Goal: Task Accomplishment & Management: Manage account settings

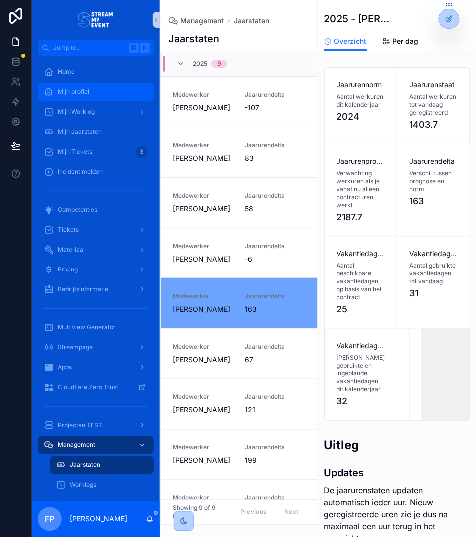
drag, startPoint x: 83, startPoint y: 95, endPoint x: 115, endPoint y: 94, distance: 31.9
click at [83, 95] on span "Mijn profiel" at bounding box center [73, 92] width 31 height 8
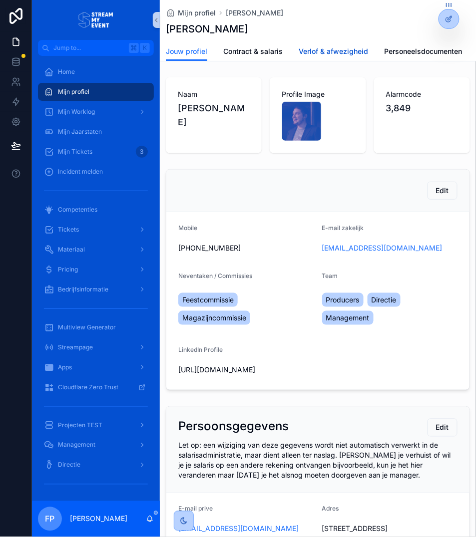
click at [345, 55] on span "Verlof & afwezigheid" at bounding box center [332, 51] width 69 height 10
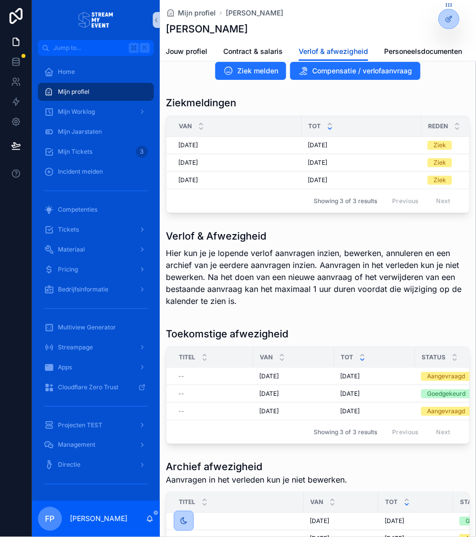
scroll to position [151, 0]
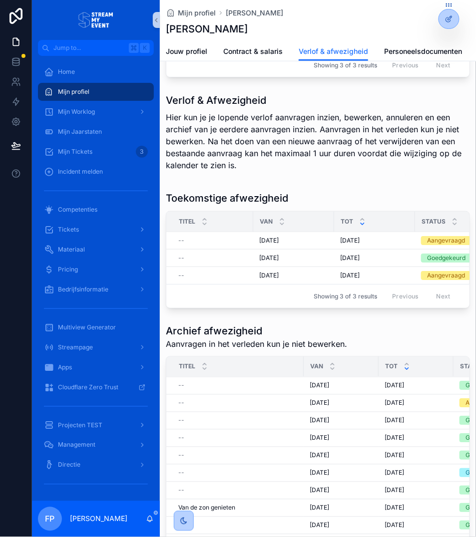
drag, startPoint x: 295, startPoint y: 352, endPoint x: 294, endPoint y: 339, distance: 13.5
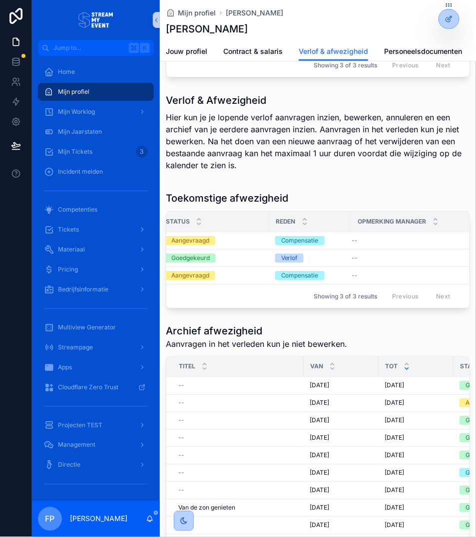
scroll to position [0, 276]
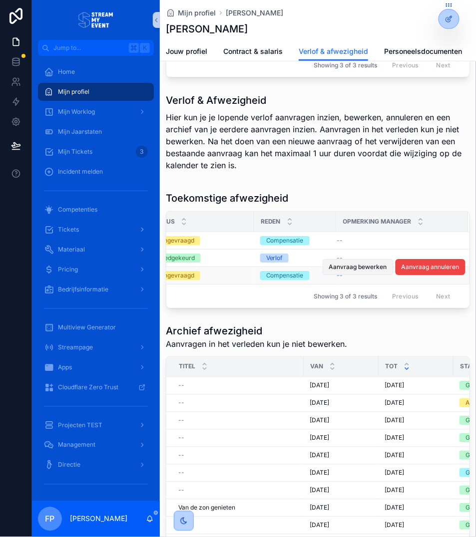
click at [355, 271] on span "Aanvraag bewerken" at bounding box center [358, 267] width 58 height 8
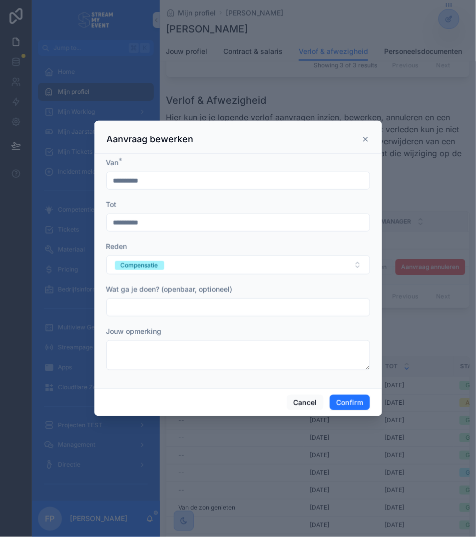
click at [127, 223] on input "**********" at bounding box center [238, 223] width 262 height 14
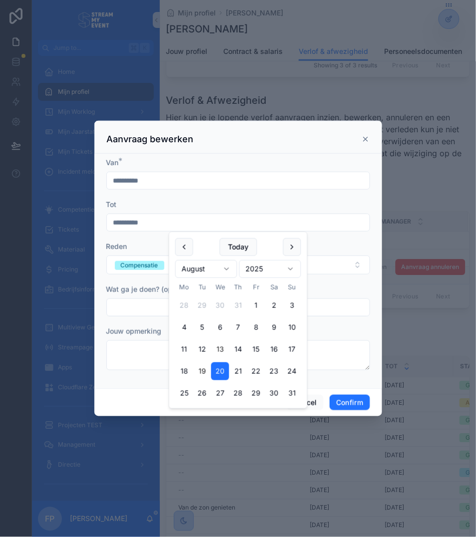
click at [202, 367] on button "19" at bounding box center [202, 371] width 18 height 18
type input "**********"
click at [200, 185] on input "**********" at bounding box center [238, 181] width 262 height 14
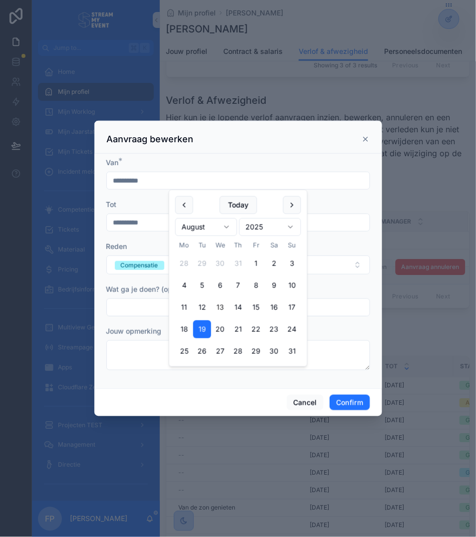
click at [205, 166] on div "Van *" at bounding box center [237, 163] width 263 height 10
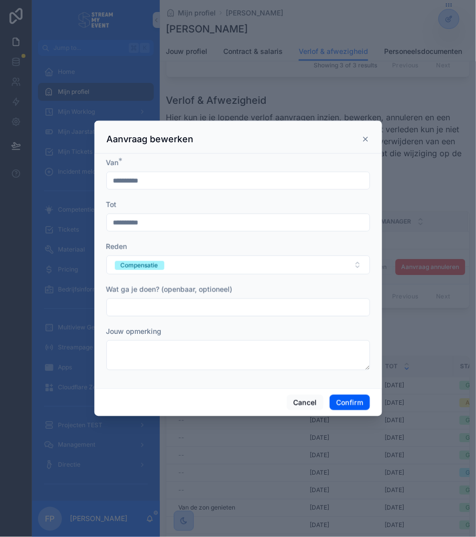
click at [355, 399] on button "Confirm" at bounding box center [349, 403] width 40 height 16
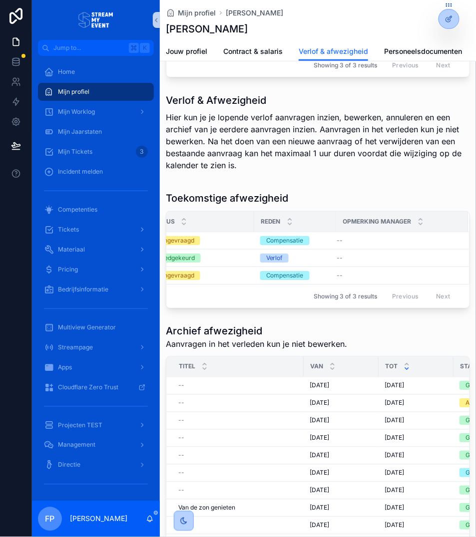
click at [204, 117] on p "Hier kun je je lopende verlof aanvragen inzien, bewerken, annuleren en een arch…" at bounding box center [318, 141] width 304 height 60
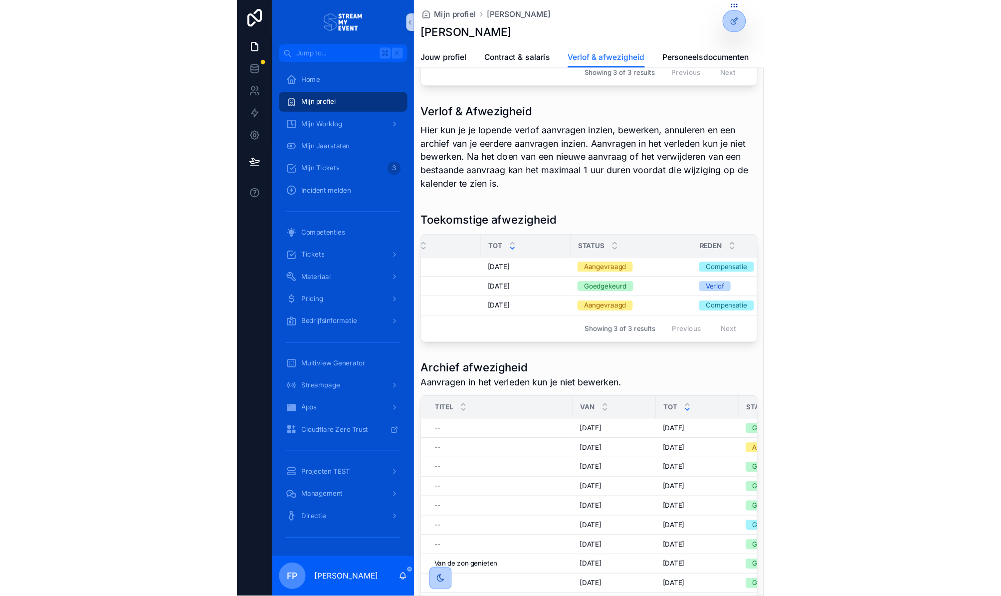
scroll to position [0, 0]
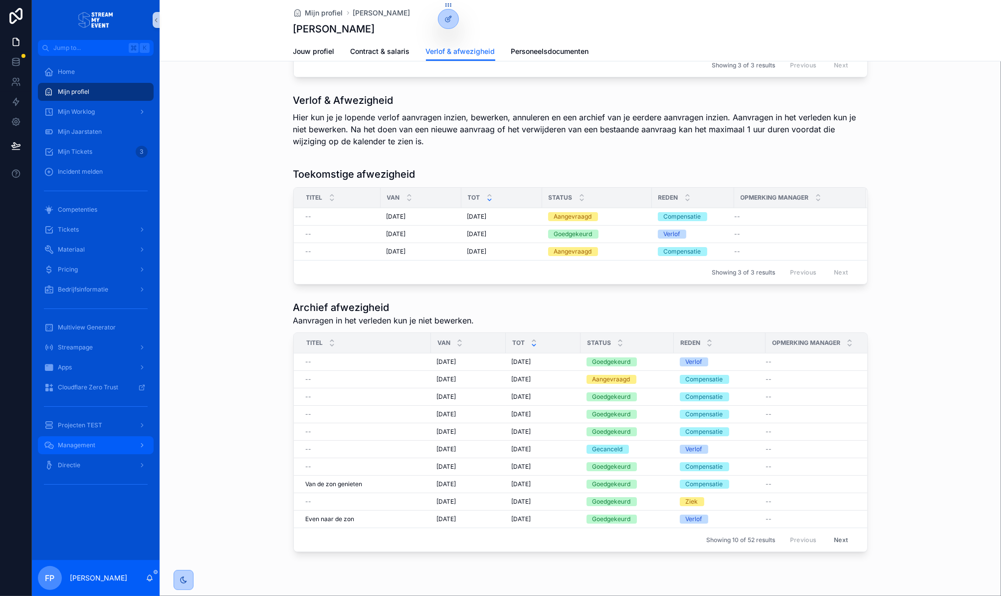
click at [73, 443] on span "Management" at bounding box center [76, 445] width 37 height 8
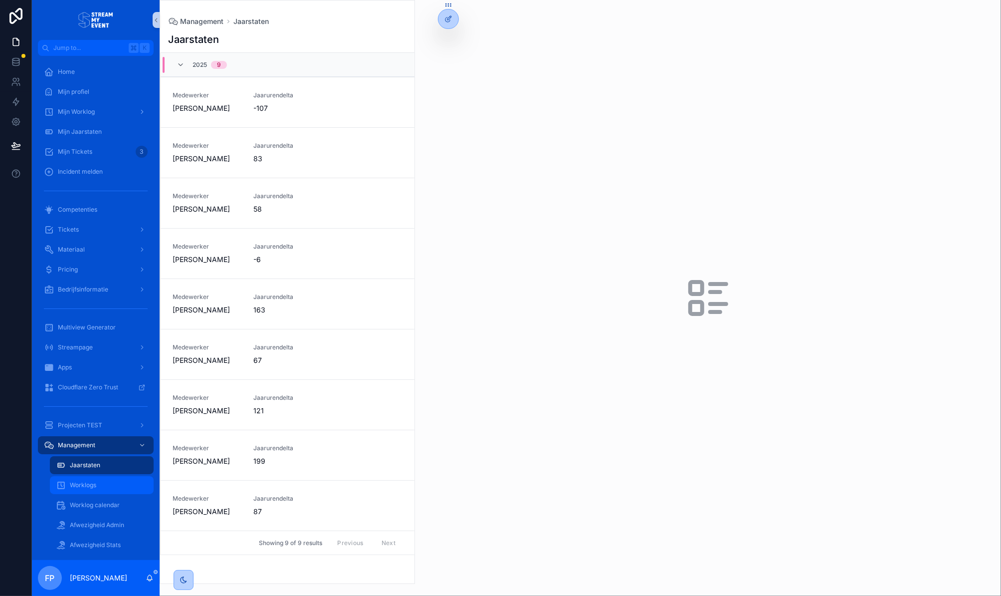
click at [93, 487] on span "Worklogs" at bounding box center [83, 485] width 26 height 8
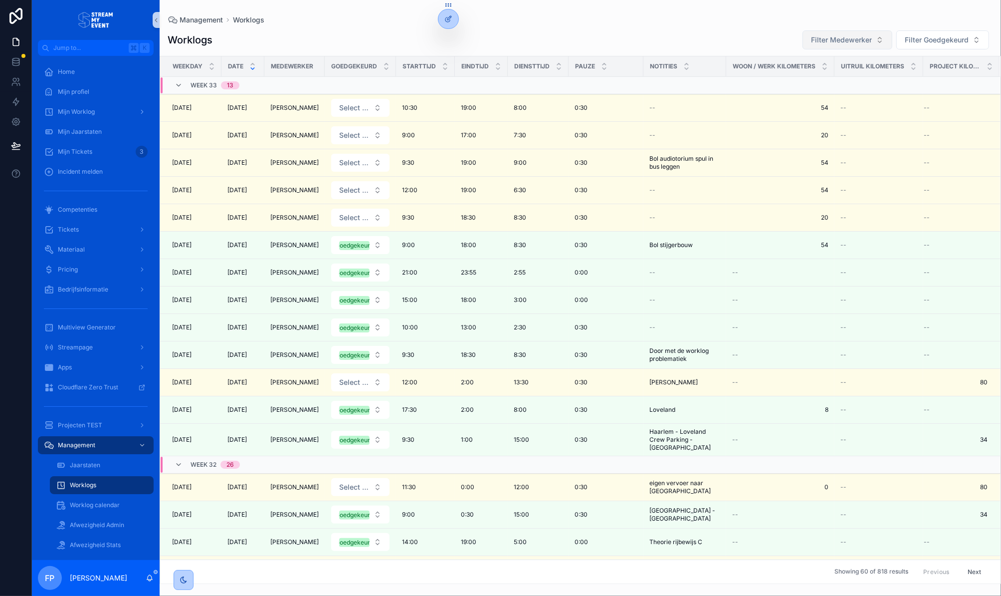
click at [475, 46] on button "Filter Medewerker" at bounding box center [848, 39] width 90 height 19
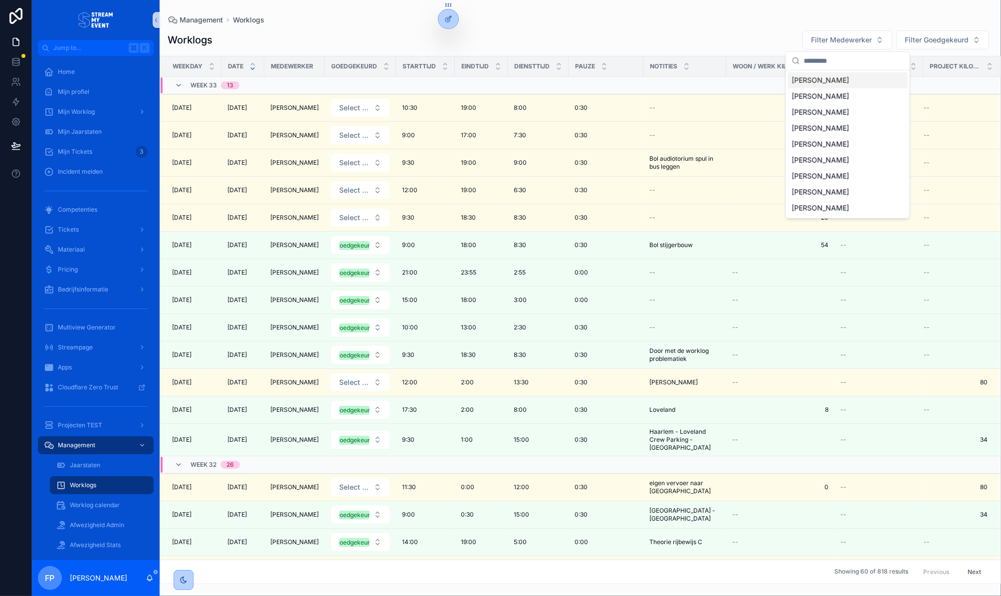
click at [475, 83] on span "[PERSON_NAME]" at bounding box center [820, 80] width 57 height 10
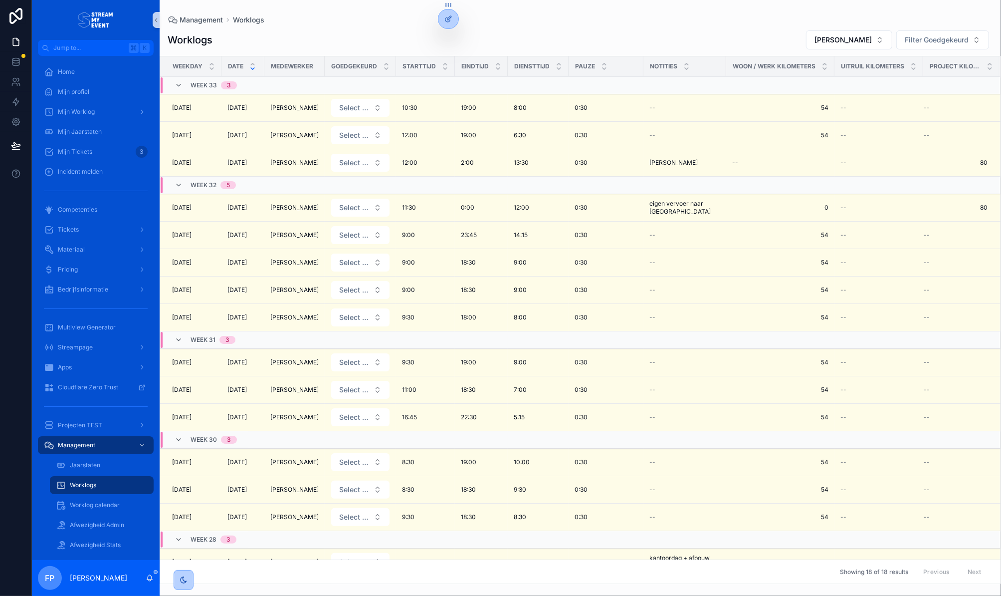
click at [475, 42] on div "Worklogs [PERSON_NAME] Filter Goedgekeurd" at bounding box center [581, 40] width 826 height 20
drag, startPoint x: 274, startPoint y: 37, endPoint x: 201, endPoint y: 33, distance: 73.4
click at [273, 37] on div "Worklogs [PERSON_NAME] Filter Goedgekeurd" at bounding box center [581, 40] width 826 height 20
